Goal: Task Accomplishment & Management: Manage account settings

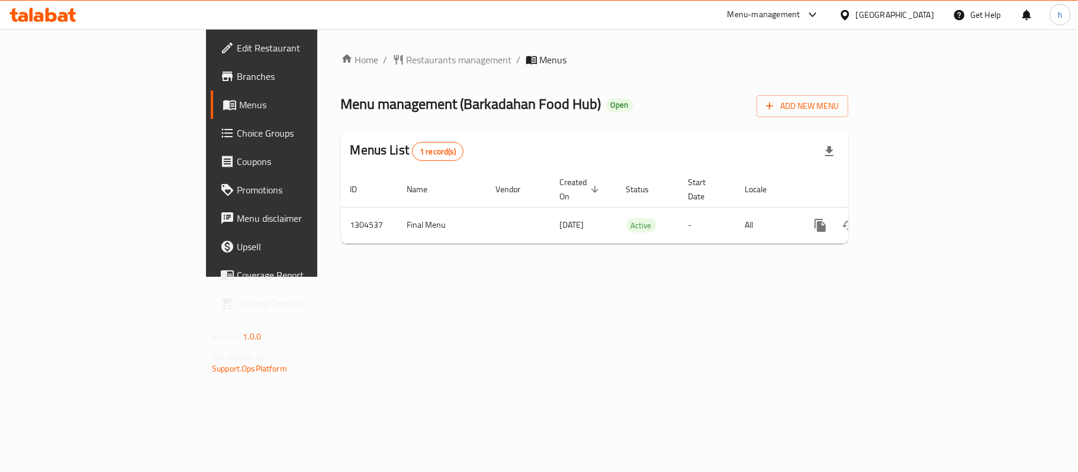
click at [908, 17] on div "[GEOGRAPHIC_DATA]" at bounding box center [895, 14] width 78 height 13
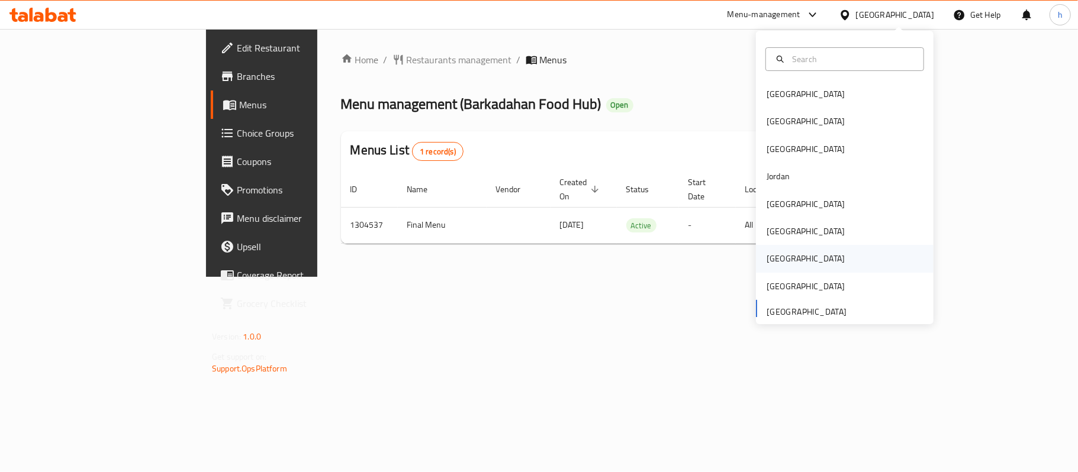
click at [773, 263] on div "Qatar" at bounding box center [806, 258] width 78 height 13
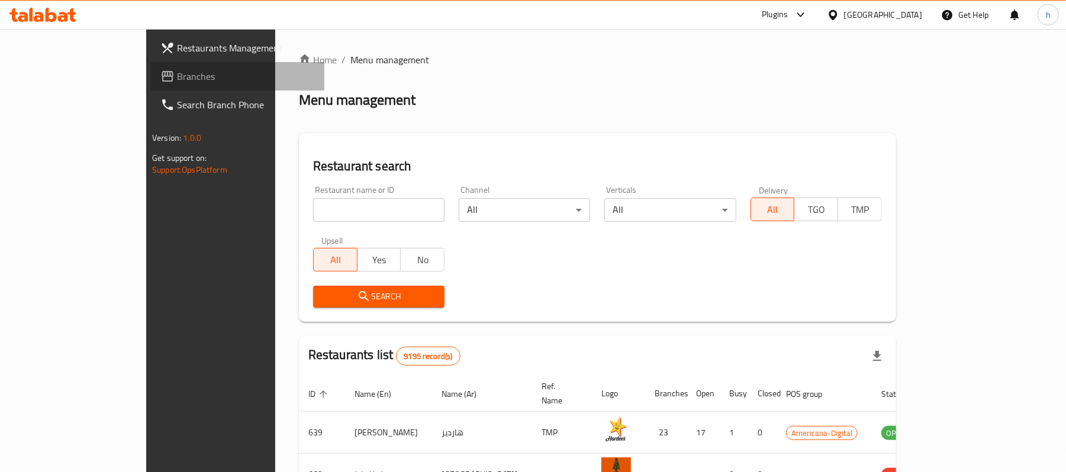
click at [151, 65] on link "Branches" at bounding box center [237, 76] width 173 height 28
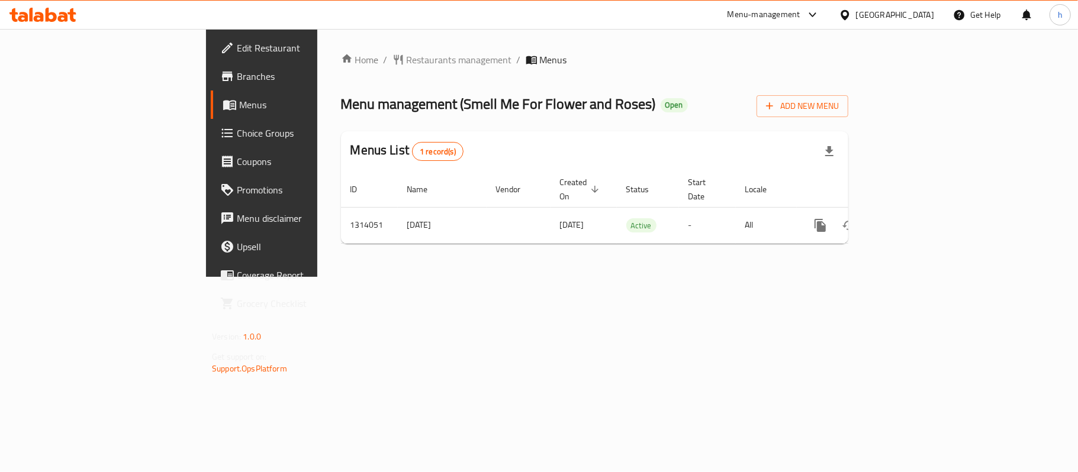
click at [924, 17] on div "[GEOGRAPHIC_DATA]" at bounding box center [895, 14] width 78 height 13
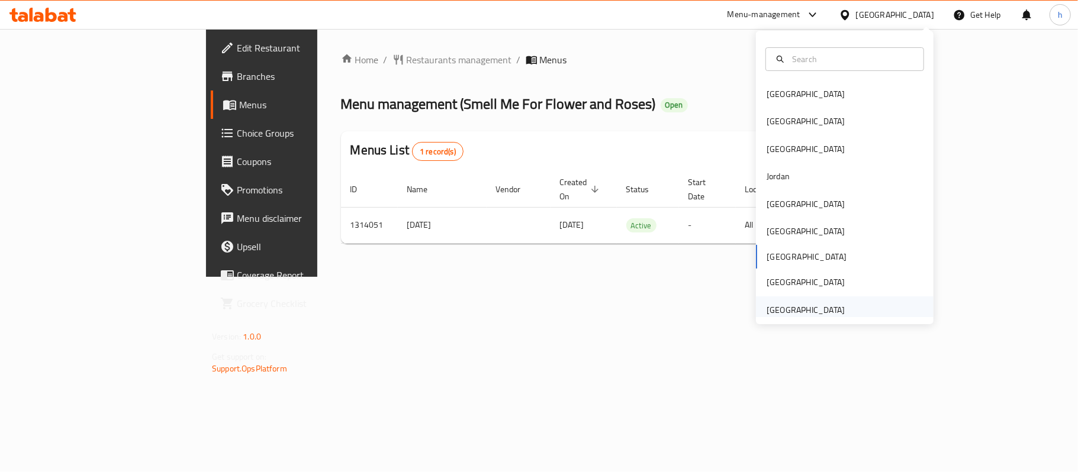
click at [806, 308] on div "[GEOGRAPHIC_DATA]" at bounding box center [806, 310] width 78 height 13
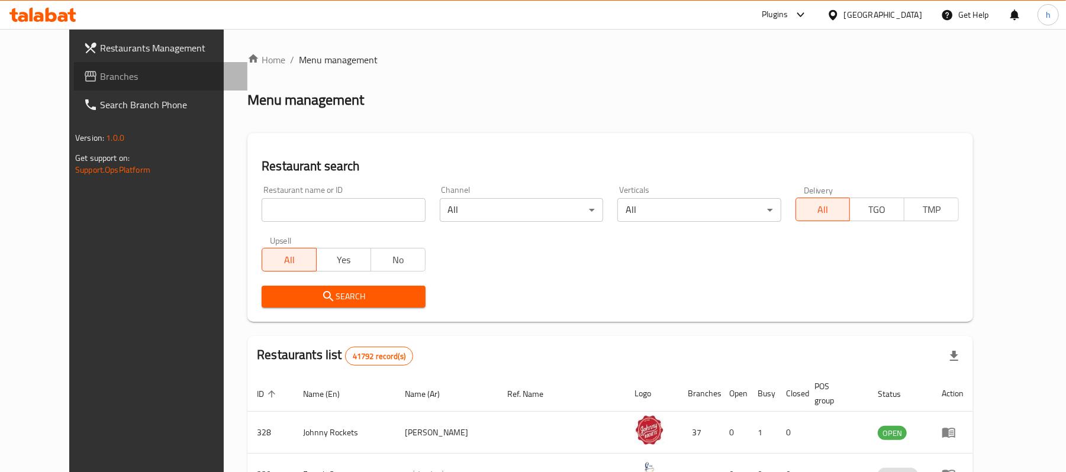
click at [100, 79] on span "Branches" at bounding box center [169, 76] width 138 height 14
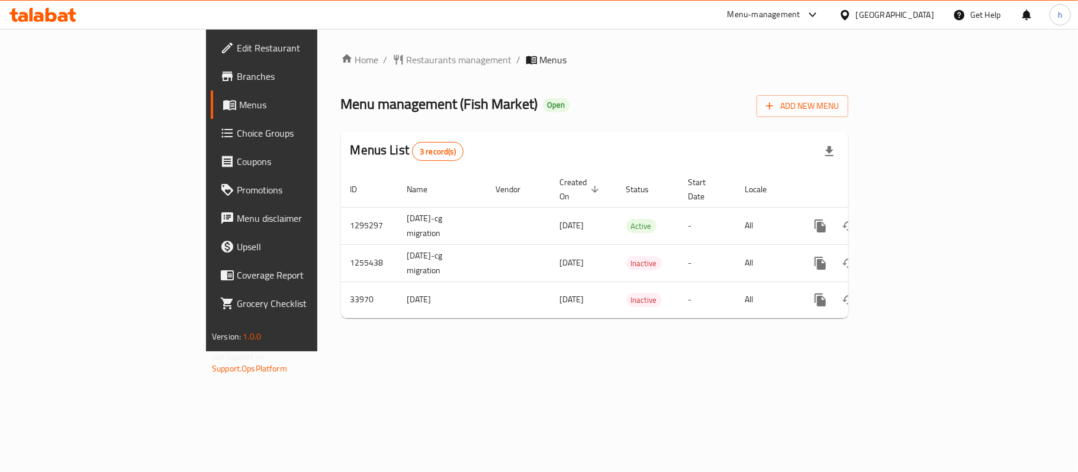
click at [380, 352] on div "Home / Restaurants management / Menus Menu management ( Fish Market ) Open Add …" at bounding box center [594, 190] width 555 height 323
